Goal: Information Seeking & Learning: Learn about a topic

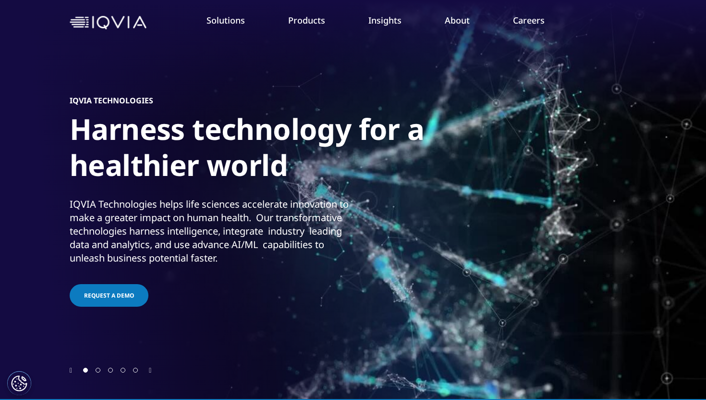
scroll to position [36, 0]
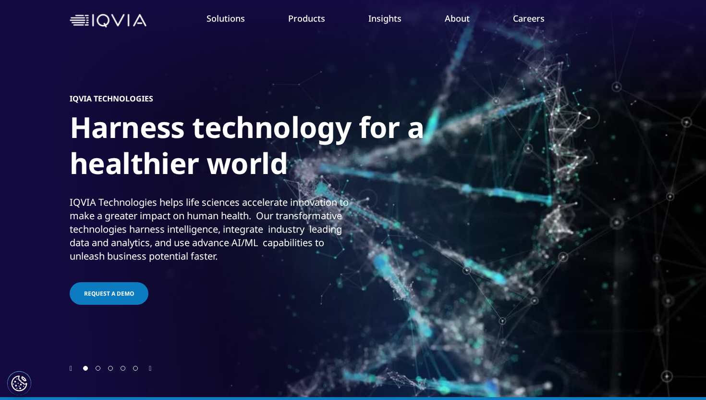
click at [306, 25] on li "Products CLINICAL PRODUCTS Planning Suite Grant Plan Site Suite Clinical Trial …" at bounding box center [307, 27] width 80 height 31
click at [304, 18] on link "Products" at bounding box center [306, 18] width 37 height 12
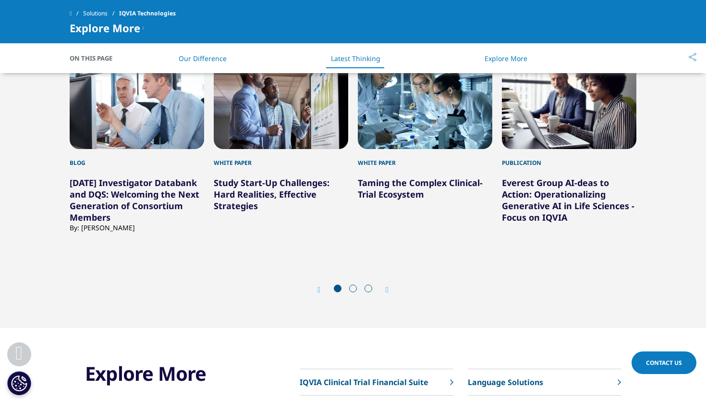
scroll to position [2090, 0]
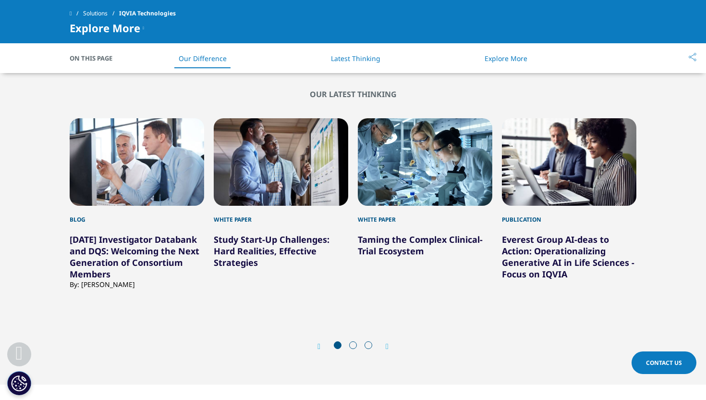
click at [389, 345] on icon "Next slide" at bounding box center [387, 347] width 3 height 8
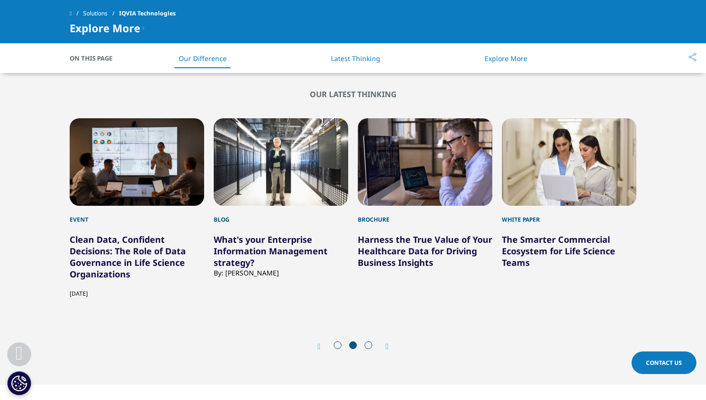
click at [142, 188] on div "5 / 11" at bounding box center [137, 161] width 135 height 87
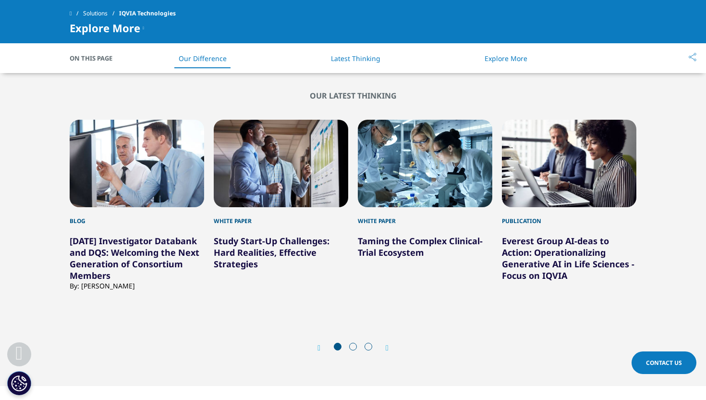
scroll to position [2090, 0]
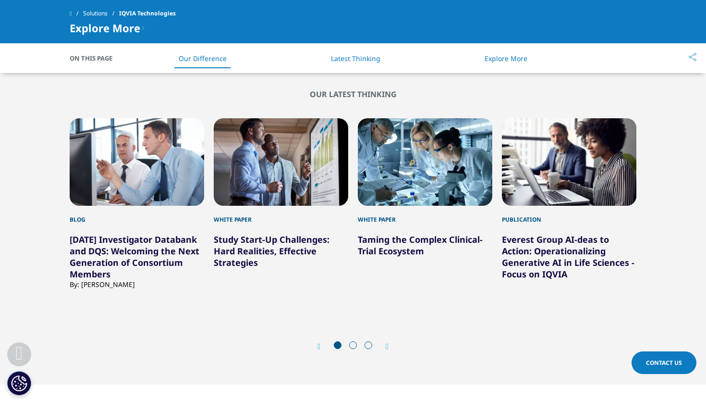
click at [389, 350] on icon "Next slide" at bounding box center [387, 347] width 3 height 8
